Goal: Transaction & Acquisition: Obtain resource

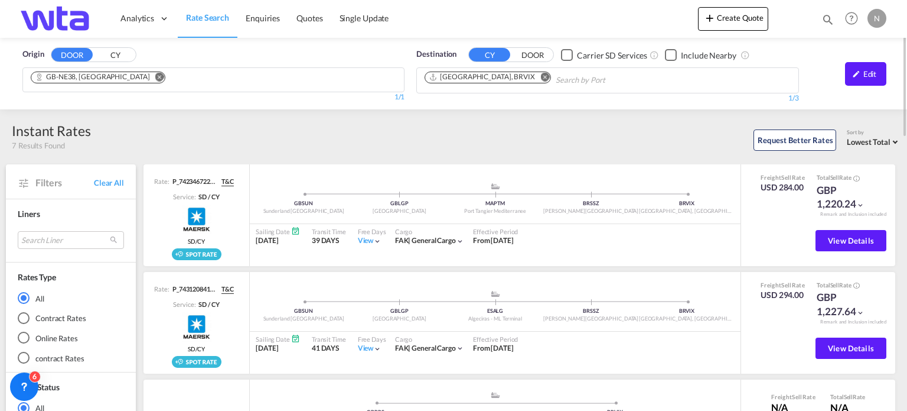
click at [155, 73] on md-icon "Remove" at bounding box center [159, 77] width 9 height 9
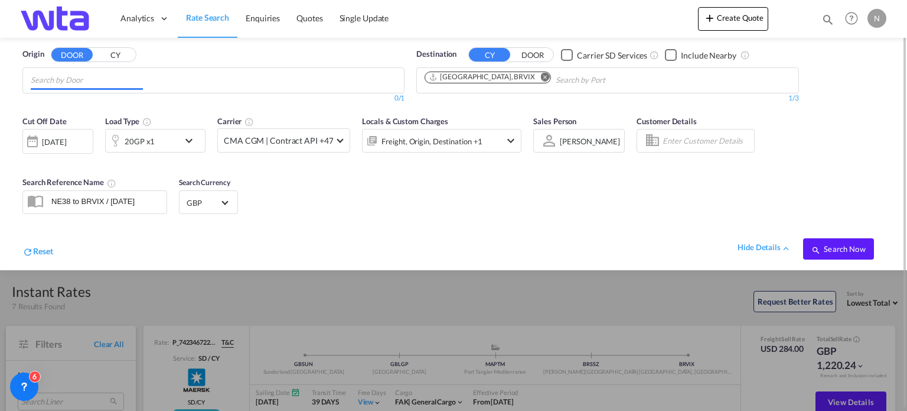
click at [86, 82] on input "Chips input." at bounding box center [87, 80] width 112 height 19
click at [207, 19] on span "Rate Search" at bounding box center [207, 17] width 43 height 10
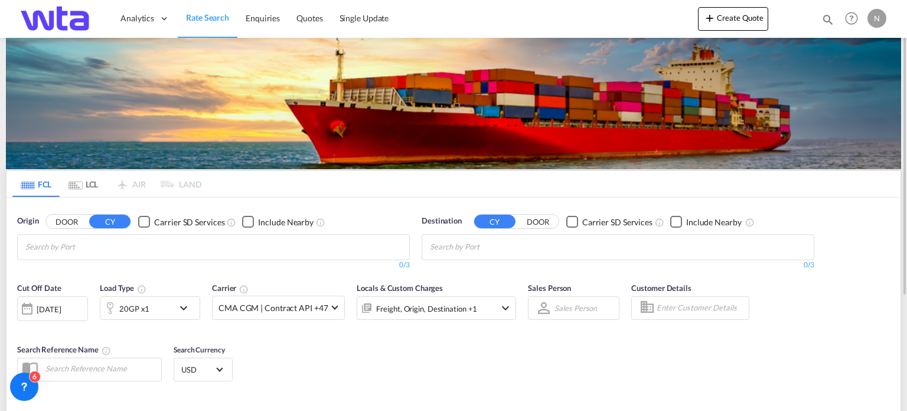
click at [56, 250] on md-chips-wrap "Chips container with autocompletion. Enter the text area, type text to search, …" at bounding box center [83, 246] width 119 height 22
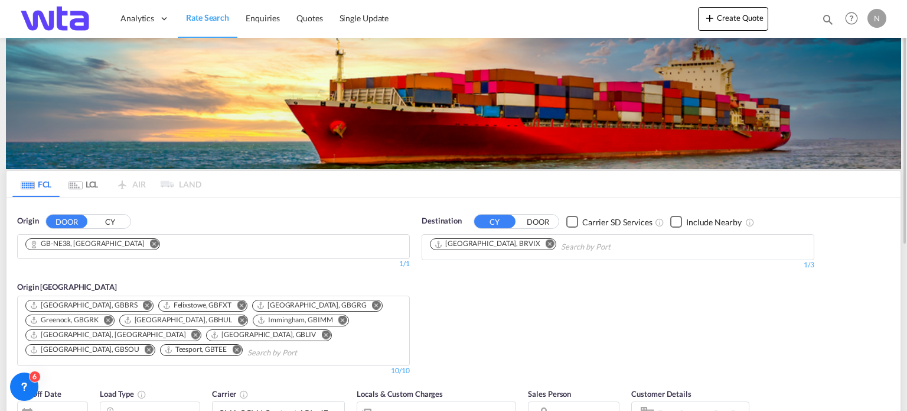
click at [150, 242] on md-icon "Remove" at bounding box center [154, 243] width 9 height 9
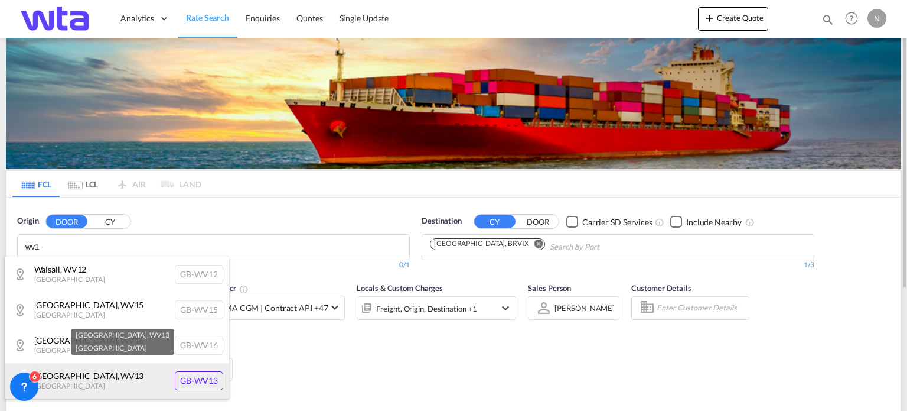
type input "wv1"
click at [198, 382] on div "[GEOGRAPHIC_DATA] , WV13 [GEOGRAPHIC_DATA] [GEOGRAPHIC_DATA]-WV13" at bounding box center [117, 380] width 224 height 35
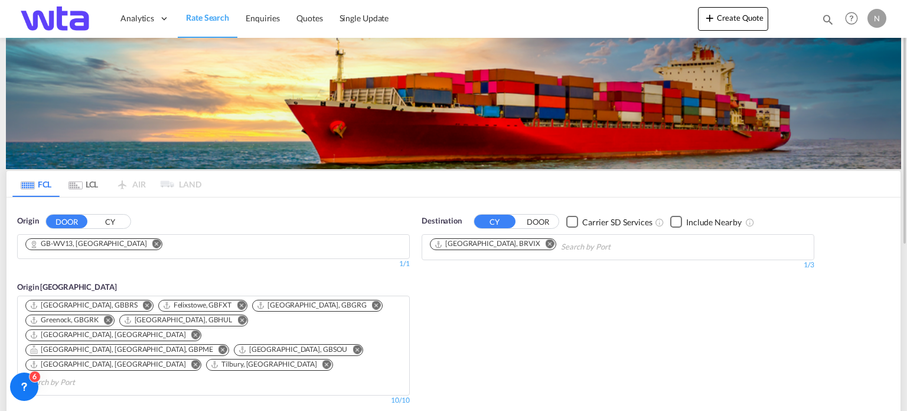
click at [546, 245] on md-icon "Remove" at bounding box center [550, 243] width 9 height 9
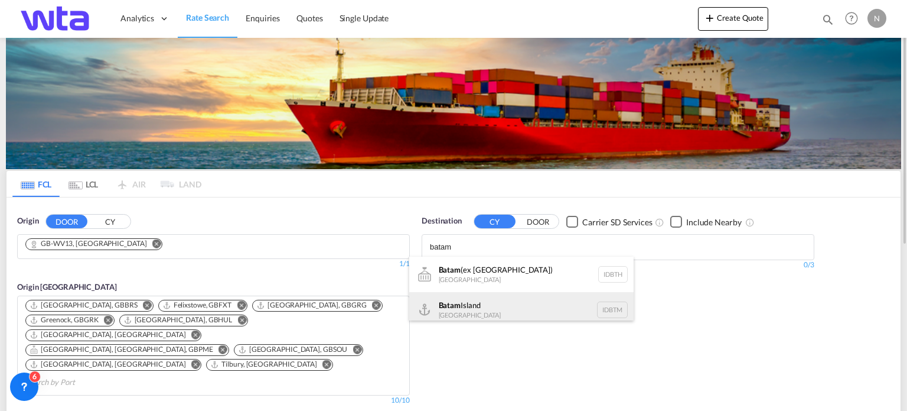
type input "batam"
click at [463, 310] on div "[GEOGRAPHIC_DATA] [GEOGRAPHIC_DATA] IDBTM" at bounding box center [521, 309] width 224 height 35
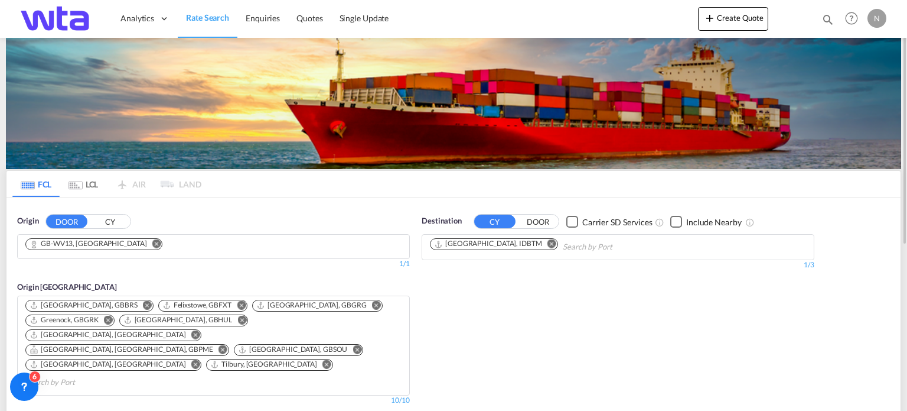
scroll to position [177, 0]
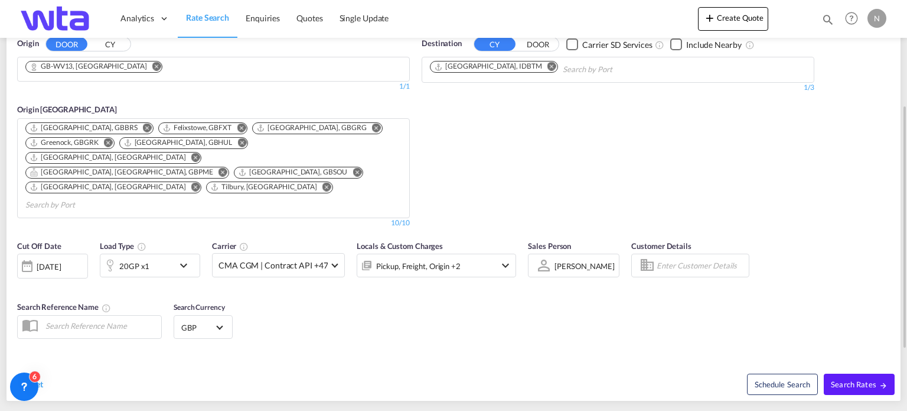
click at [185, 258] on md-icon "icon-chevron-down" at bounding box center [187, 265] width 20 height 14
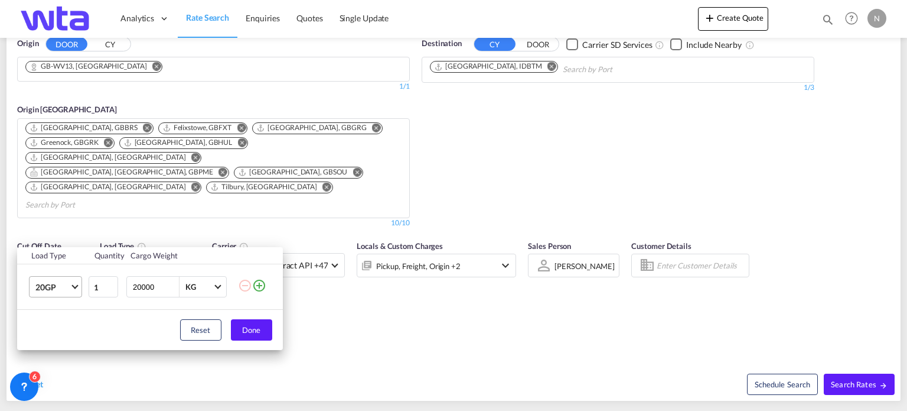
click at [78, 285] on span "Choose: \a20GP" at bounding box center [74, 285] width 6 height 6
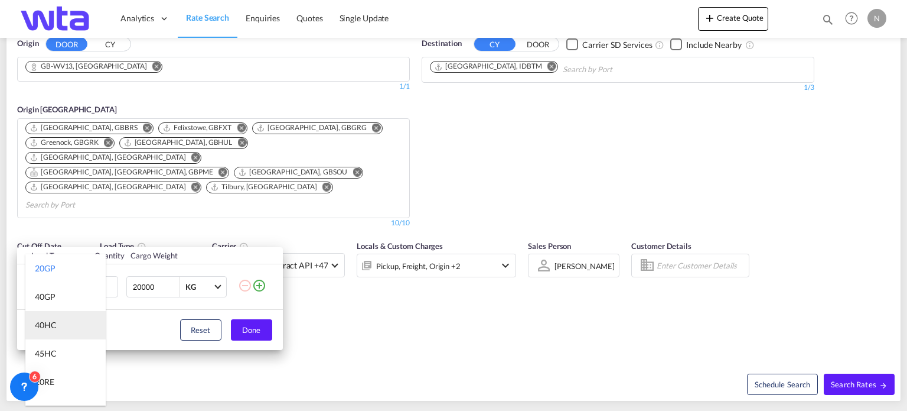
click at [67, 317] on md-option "40HC" at bounding box center [65, 325] width 80 height 28
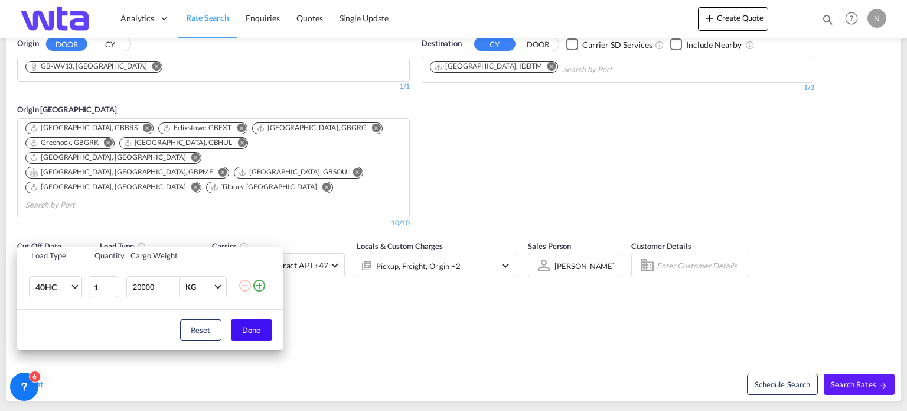
click at [250, 324] on button "Done" at bounding box center [251, 329] width 41 height 21
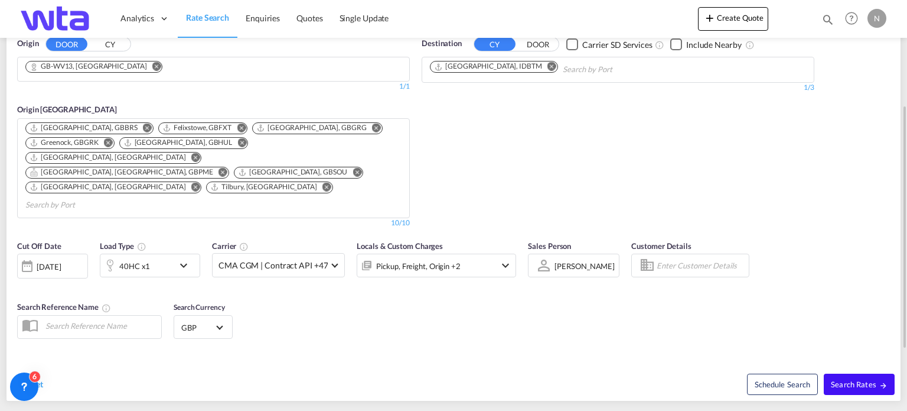
click at [874, 379] on span "Search Rates" at bounding box center [859, 383] width 57 height 9
type input "WV13 to IDBTM / [DATE]"
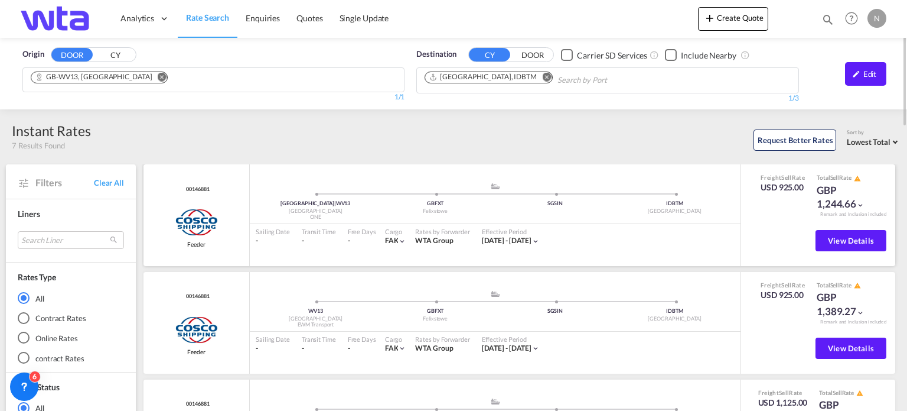
scroll to position [59, 0]
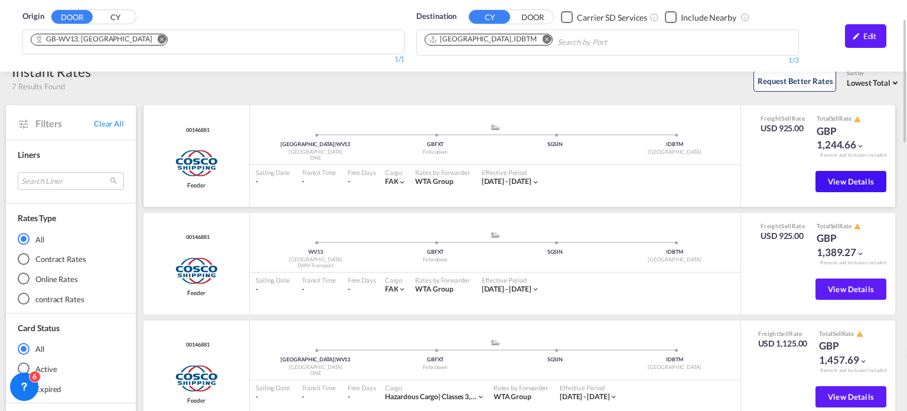
click at [860, 179] on span "View Details" at bounding box center [851, 181] width 46 height 9
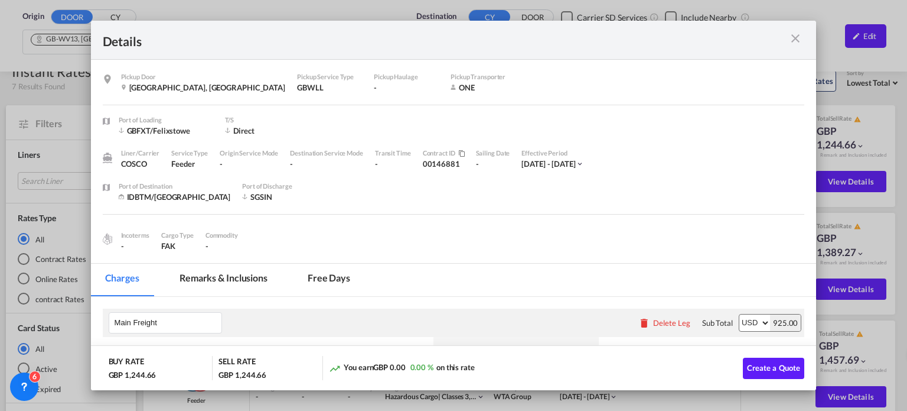
scroll to position [177, 0]
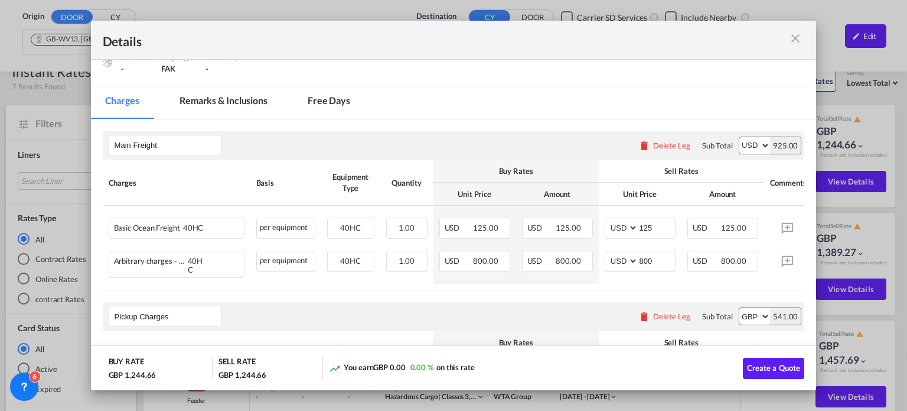
click at [844, 279] on div "Details Pickup Door [GEOGRAPHIC_DATA], [GEOGRAPHIC_DATA] Pickup Service Type GB…" at bounding box center [453, 205] width 907 height 411
click at [846, 286] on div "Details Pickup Door [GEOGRAPHIC_DATA], [GEOGRAPHIC_DATA] Pickup Service Type GB…" at bounding box center [453, 205] width 907 height 411
click at [883, 268] on div "Details Pickup Door [GEOGRAPHIC_DATA], [GEOGRAPHIC_DATA] Pickup Service Type GB…" at bounding box center [453, 205] width 907 height 411
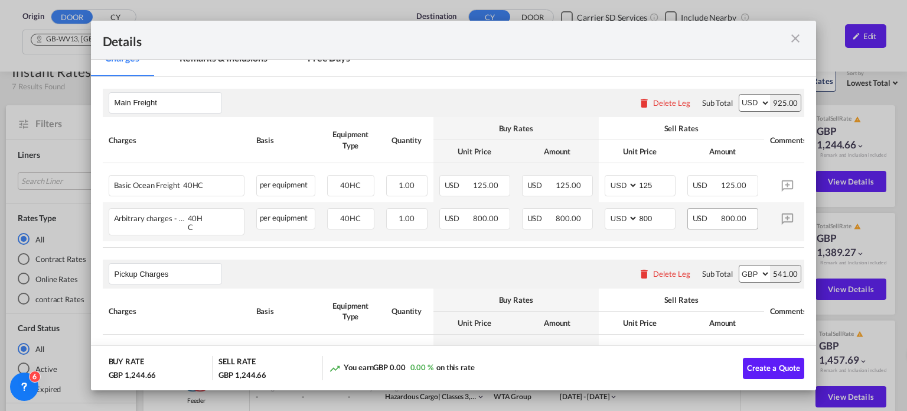
scroll to position [157, 0]
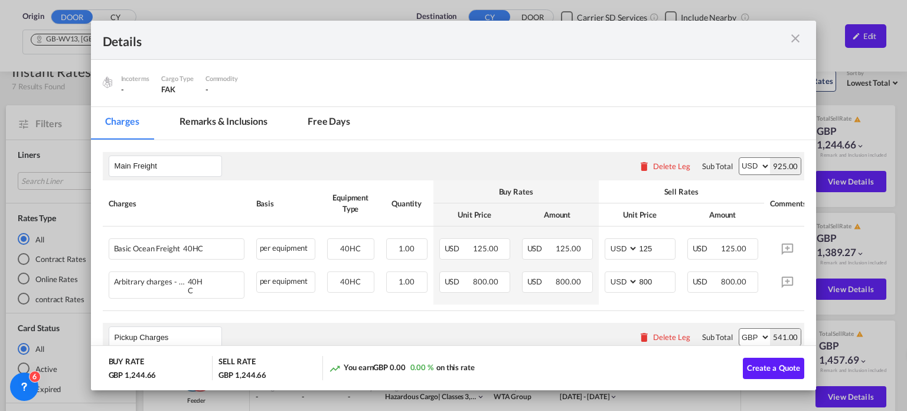
click at [795, 40] on md-icon "icon-close m-3 fg-AAA8AD cursor" at bounding box center [796, 38] width 14 height 14
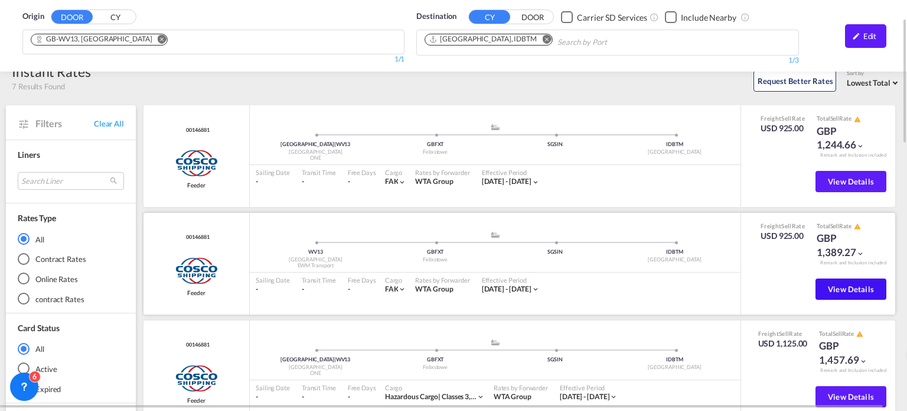
click at [842, 288] on span "View Details" at bounding box center [851, 288] width 46 height 9
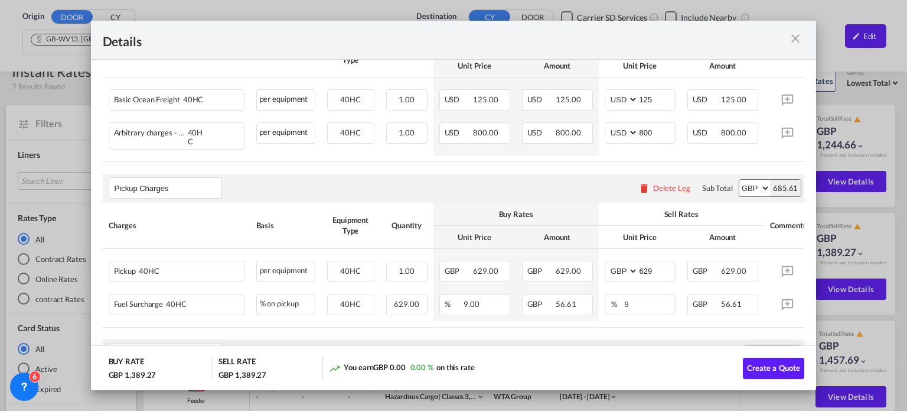
scroll to position [414, 0]
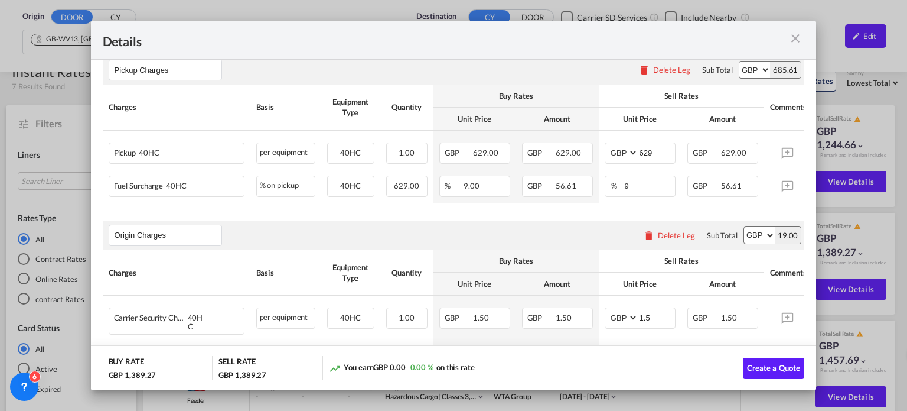
click at [799, 34] on md-icon "icon-close m-3 fg-AAA8AD cursor" at bounding box center [796, 38] width 14 height 14
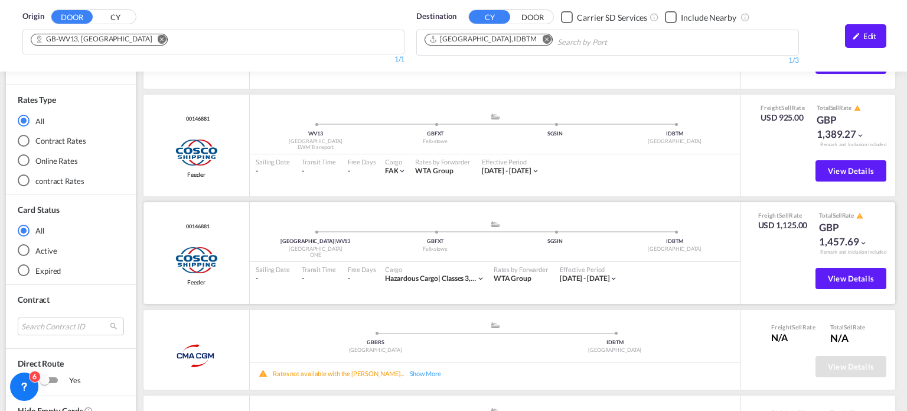
scroll to position [0, 0]
